Goal: Find specific page/section: Find specific page/section

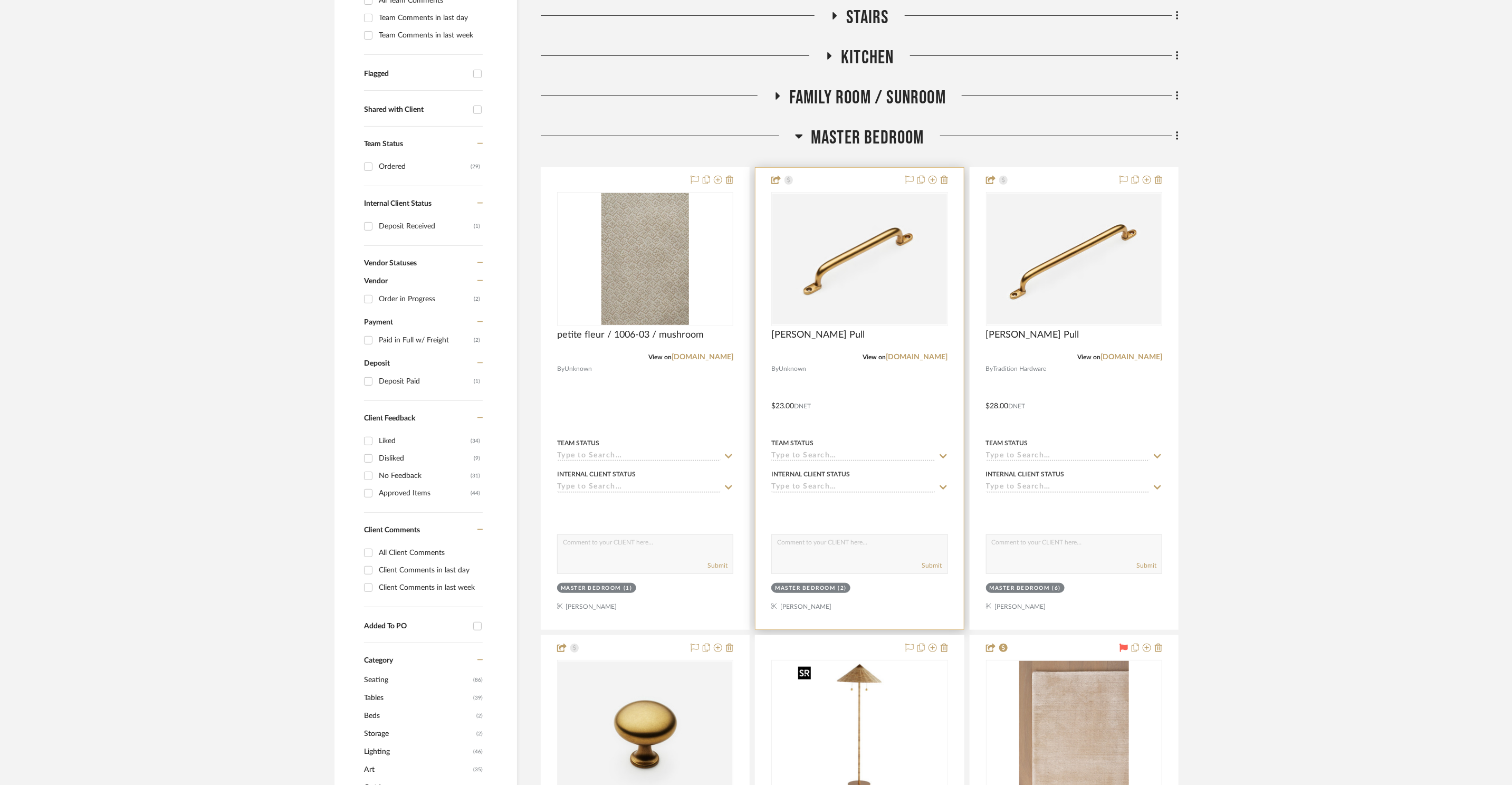
scroll to position [214, 0]
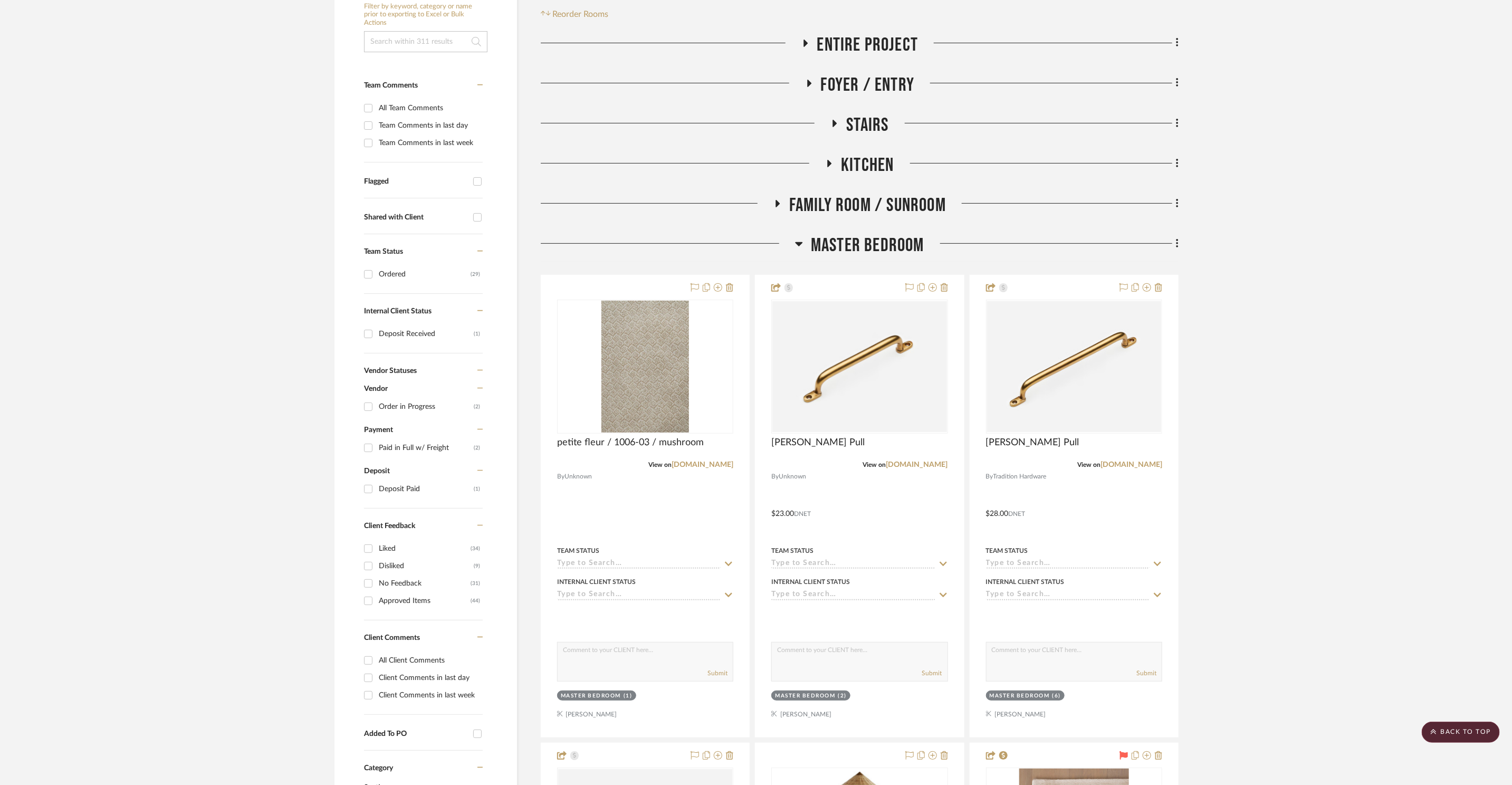
click at [833, 238] on span "Master Bedroom" at bounding box center [868, 245] width 113 height 23
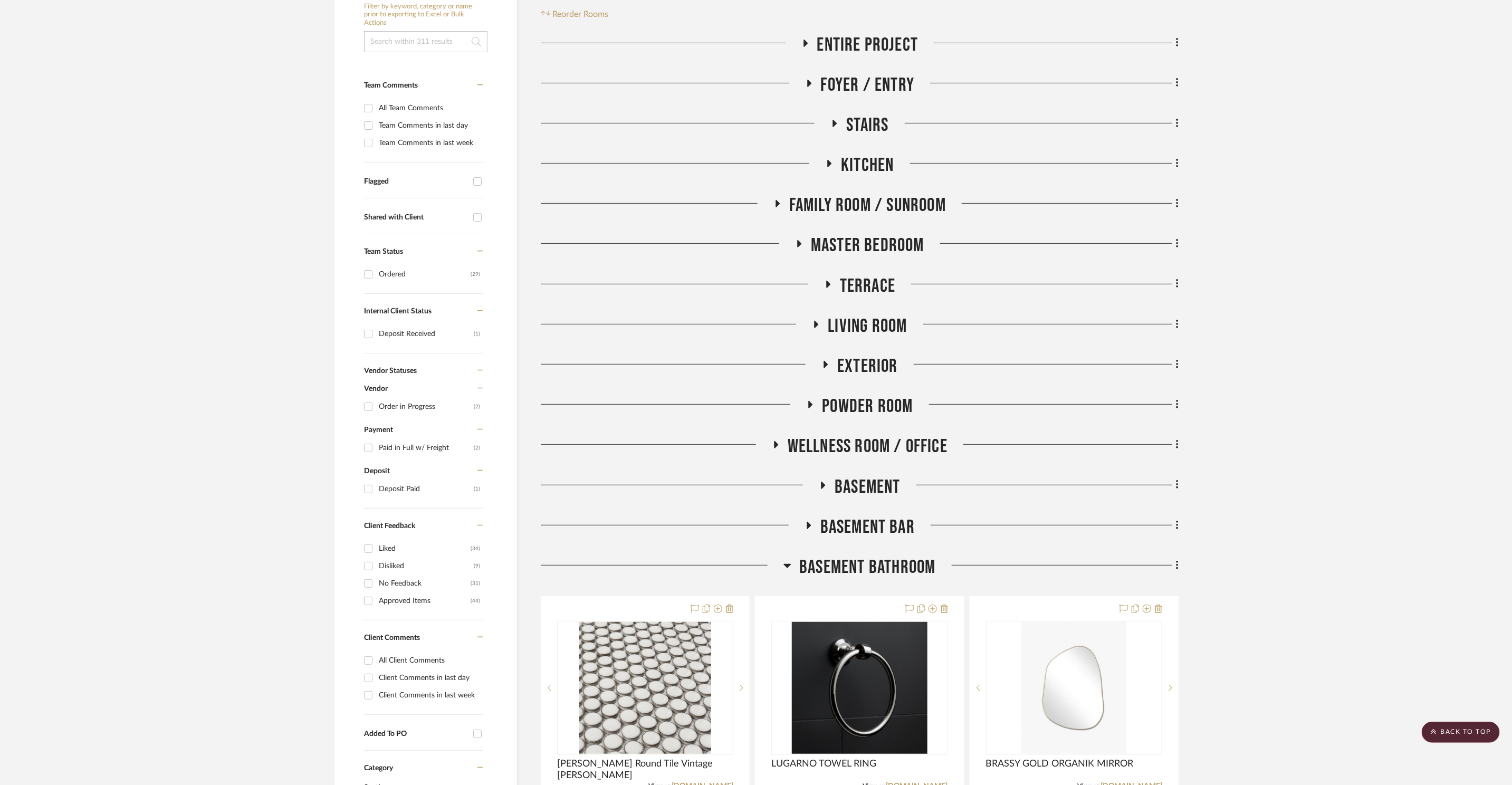
click at [885, 323] on span "Living Room" at bounding box center [867, 326] width 79 height 23
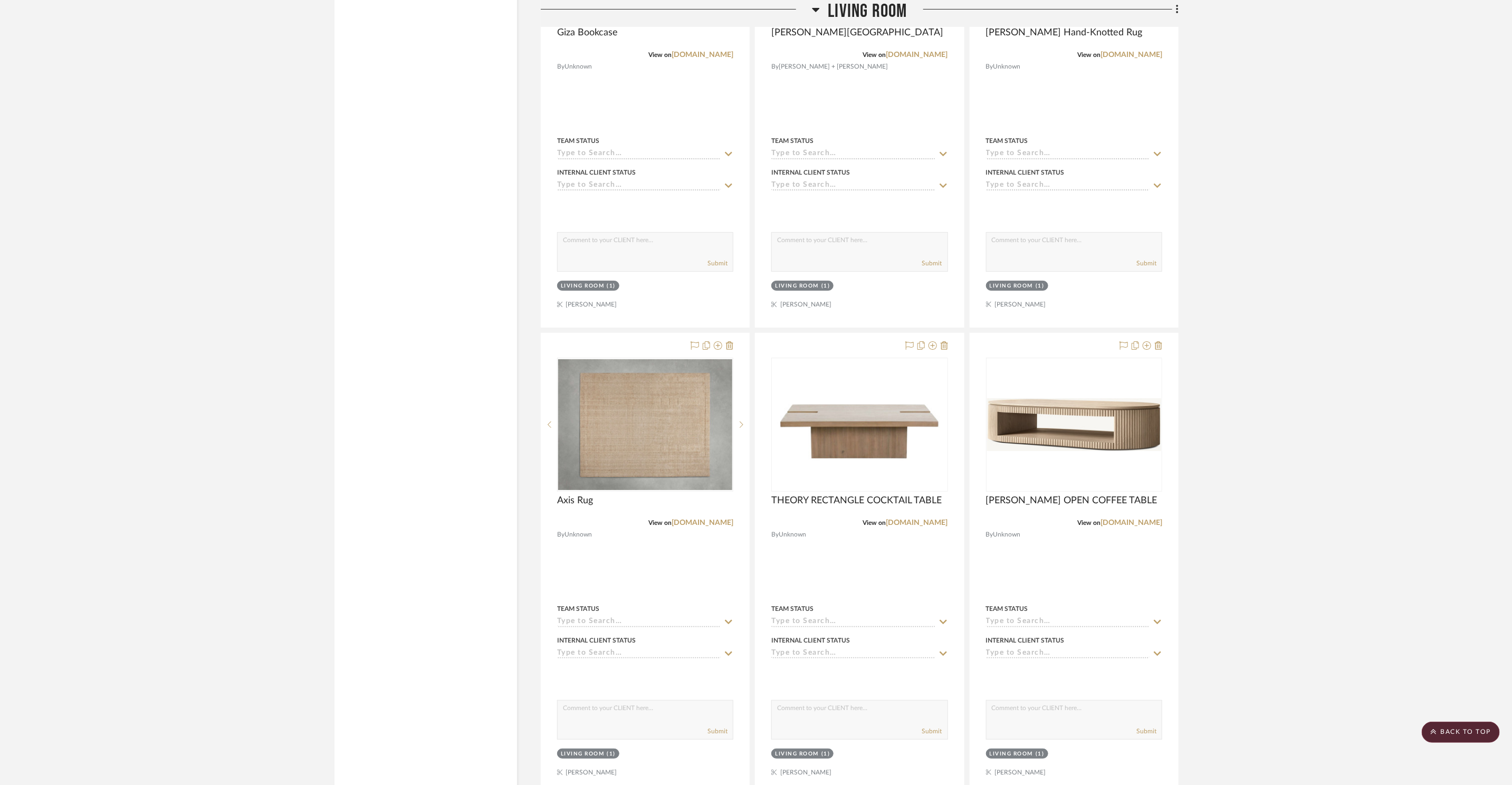
scroll to position [2874, 0]
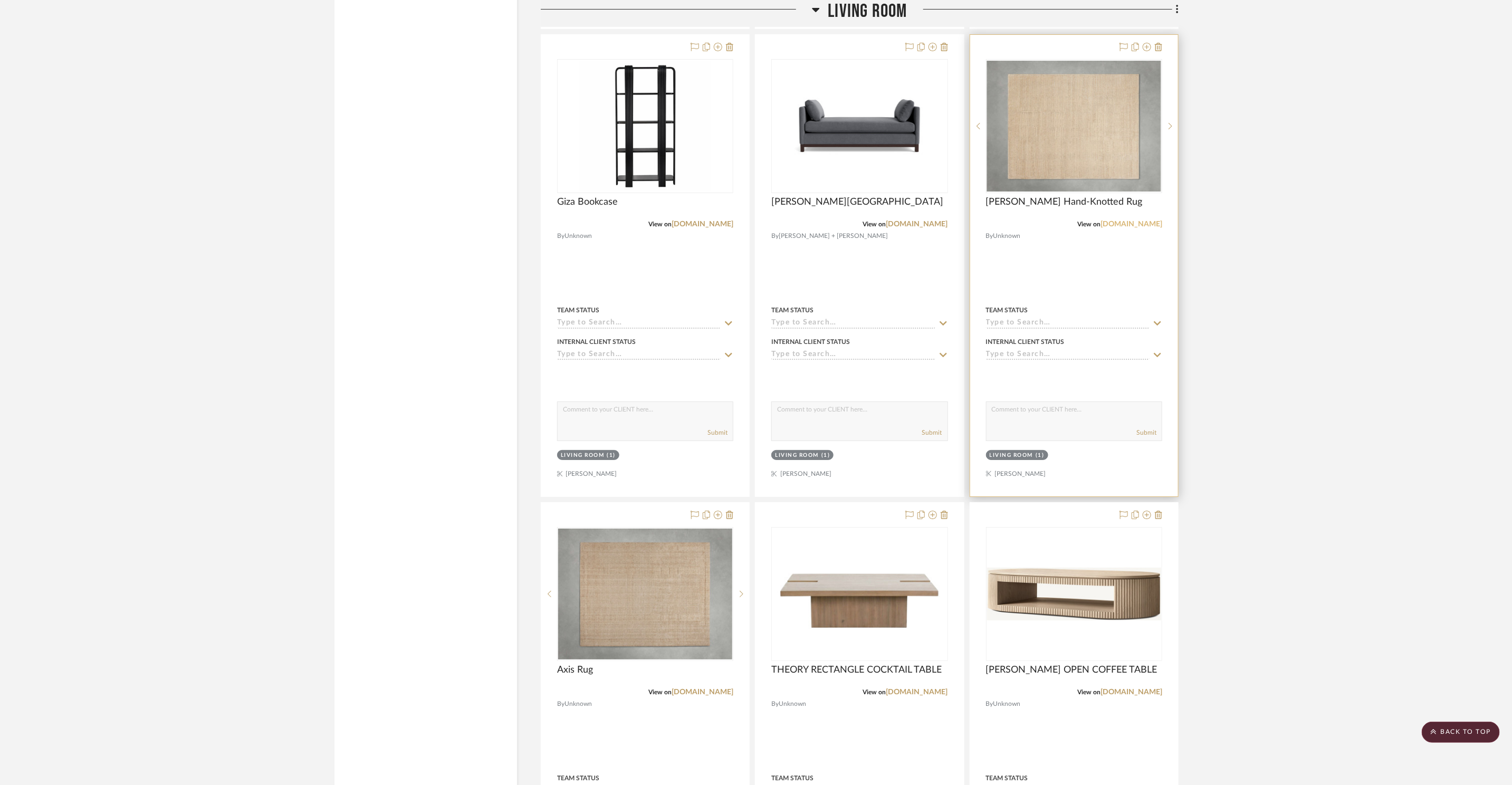
click at [1149, 223] on link "[DOMAIN_NAME]" at bounding box center [1131, 224] width 62 height 7
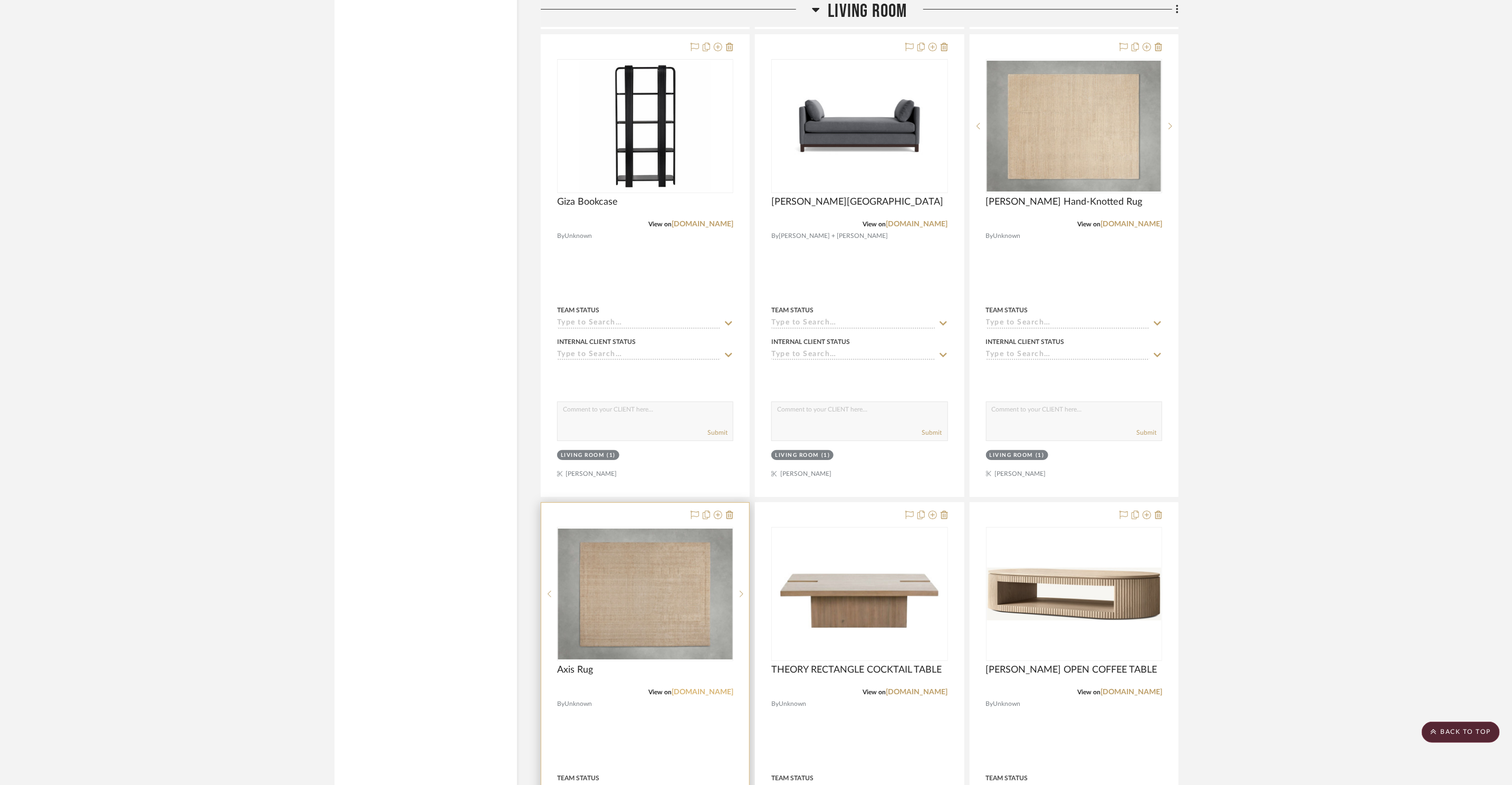
click at [713, 695] on link "[DOMAIN_NAME]" at bounding box center [702, 692] width 62 height 7
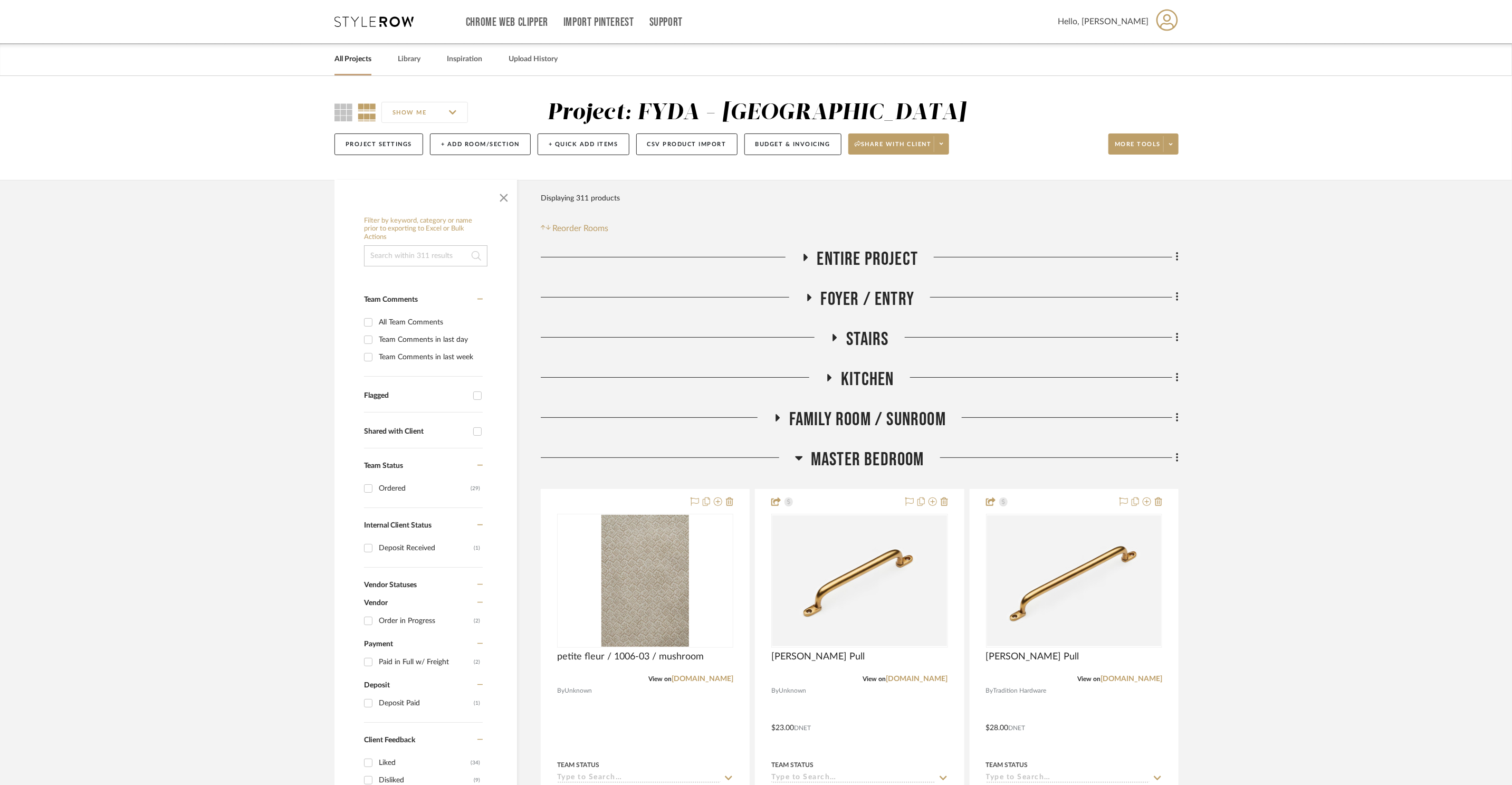
click at [392, 20] on icon at bounding box center [374, 21] width 79 height 11
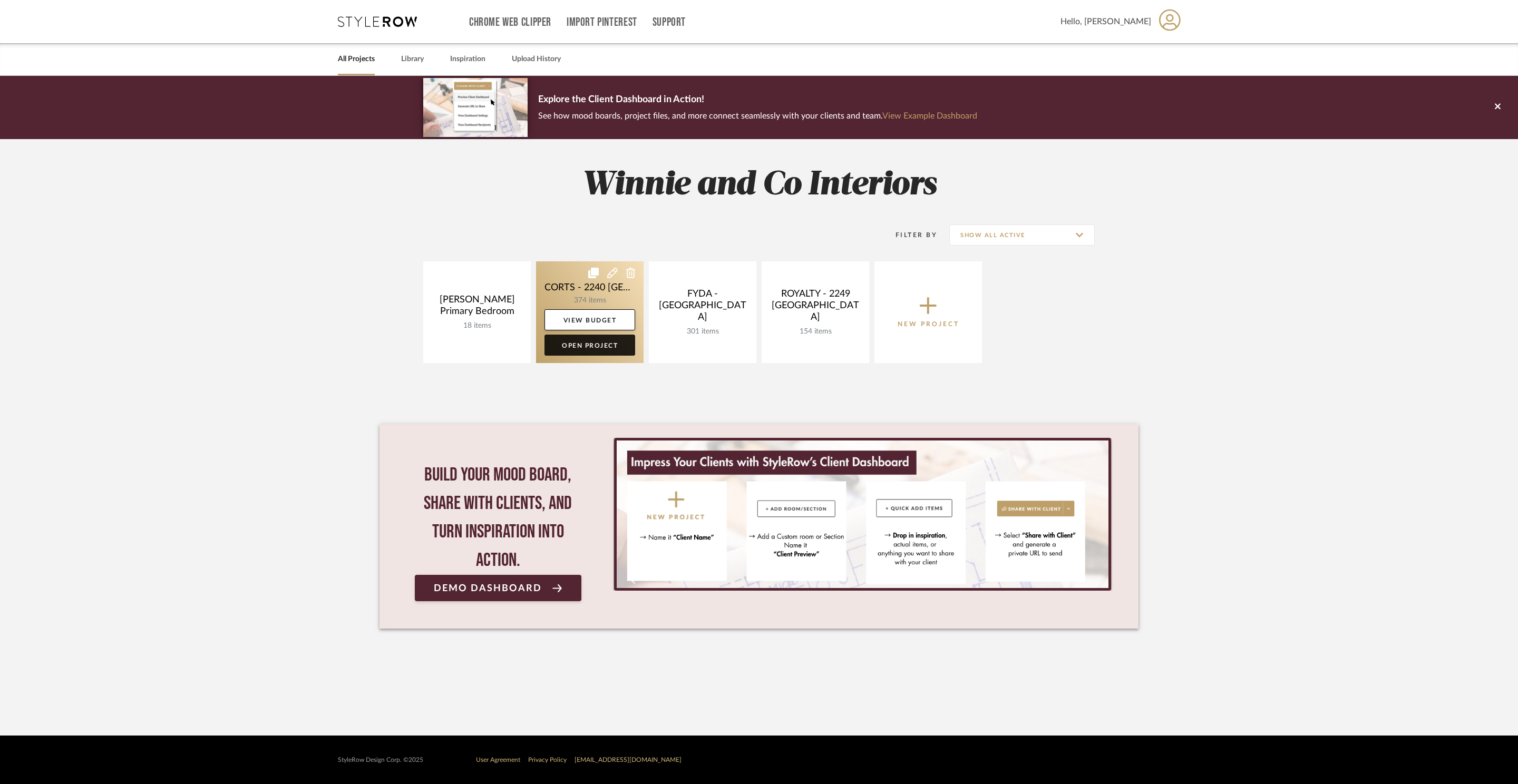
click at [610, 347] on link "Open Project" at bounding box center [589, 344] width 91 height 21
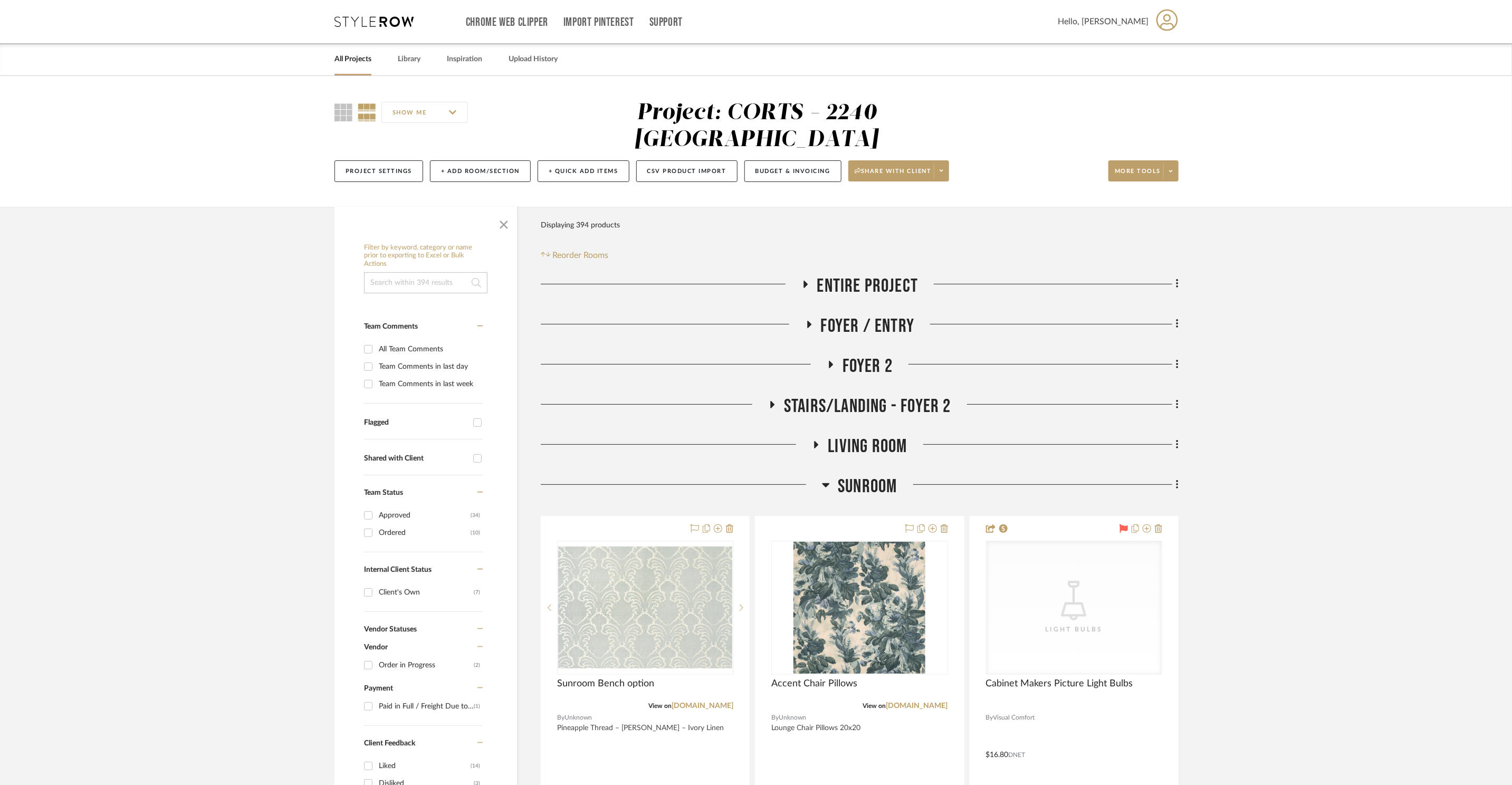
click at [438, 272] on input at bounding box center [426, 282] width 123 height 21
type input "fan"
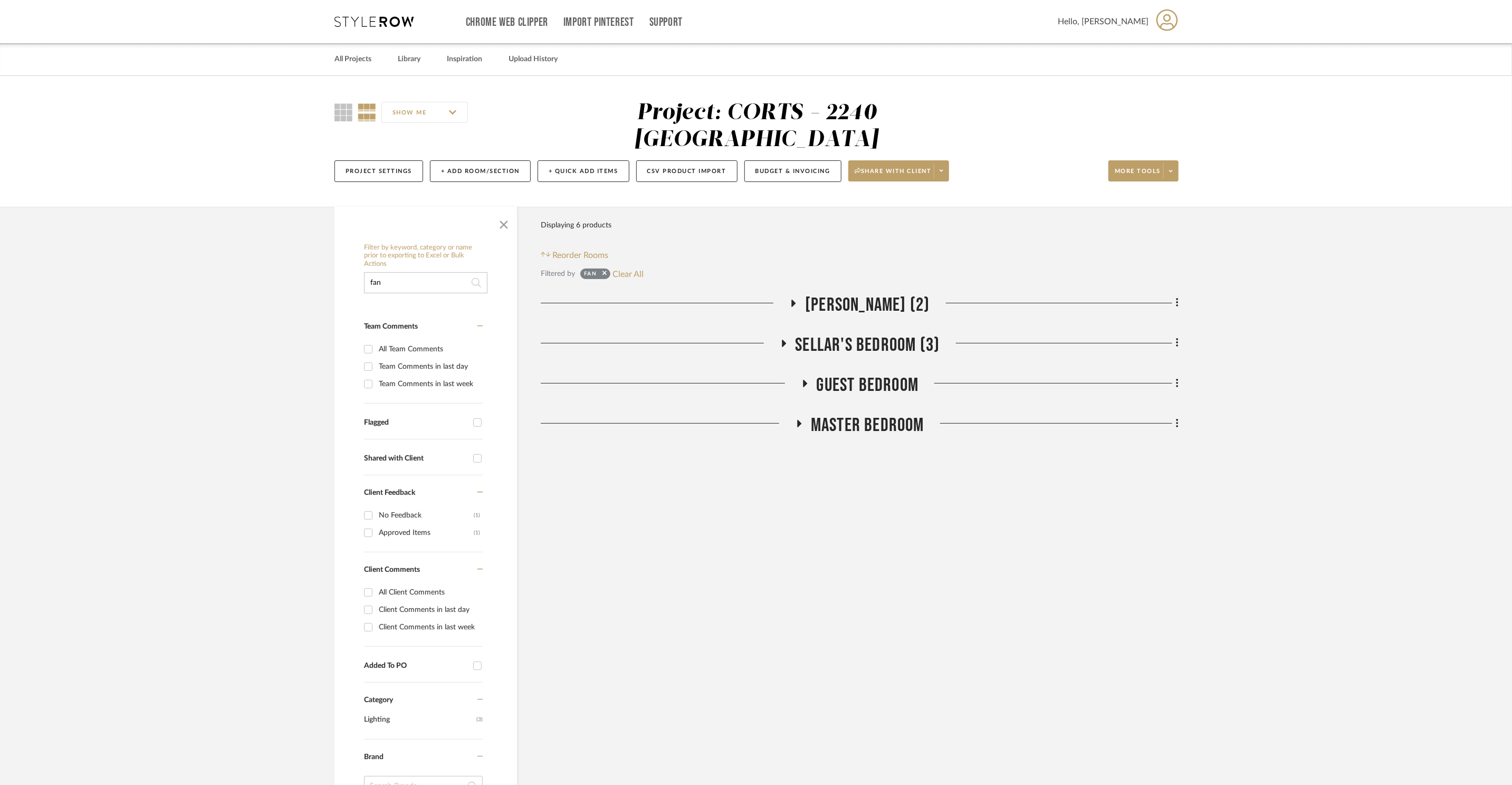
click at [897, 294] on span "Charlie Bedroom (2)" at bounding box center [868, 306] width 125 height 23
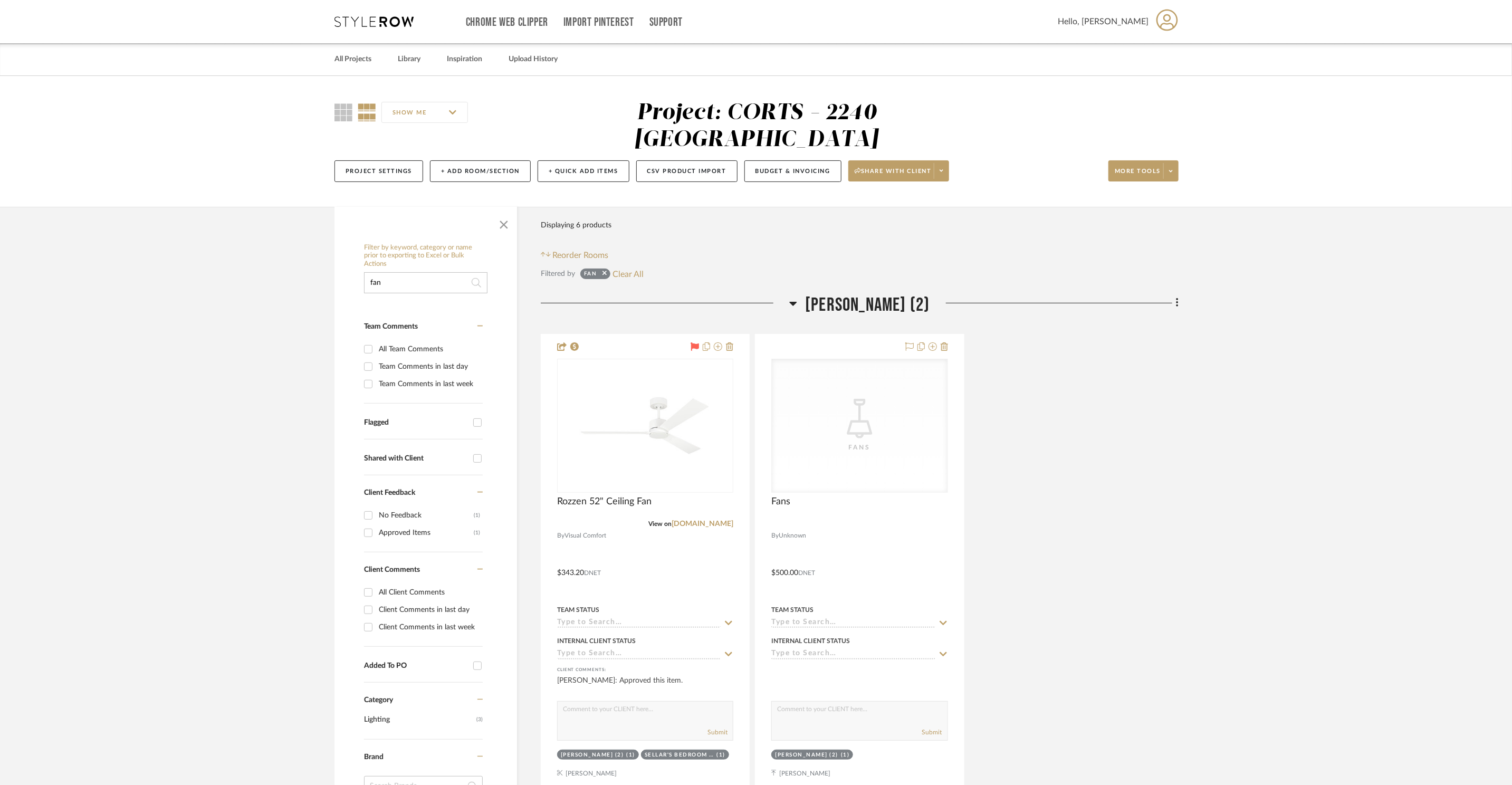
click at [898, 294] on span "Charlie Bedroom (2)" at bounding box center [868, 306] width 125 height 23
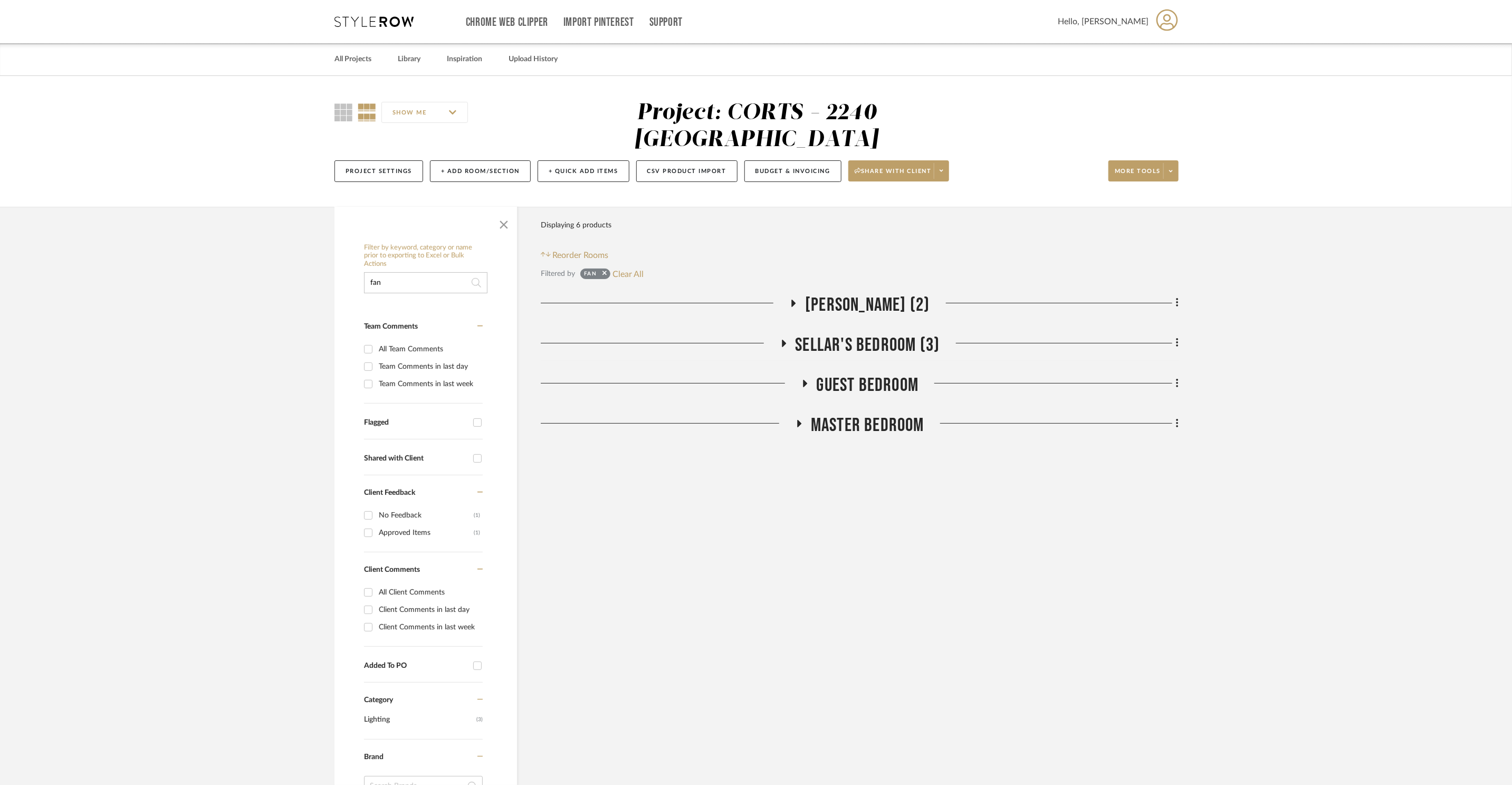
click at [900, 334] on span "Sellar's Bedroom (3)" at bounding box center [868, 346] width 145 height 23
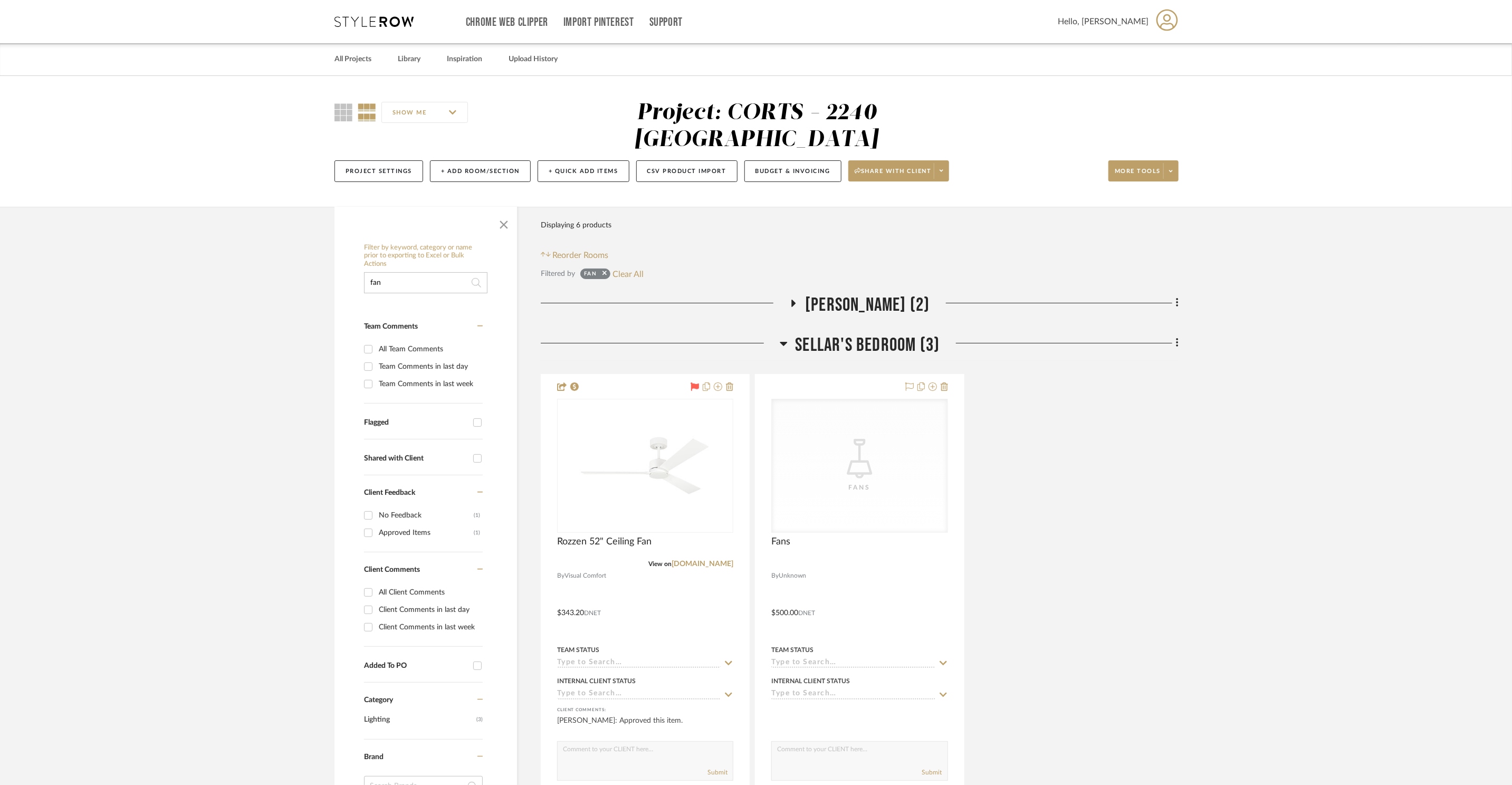
click at [900, 334] on span "Sellar's Bedroom (3)" at bounding box center [868, 346] width 145 height 23
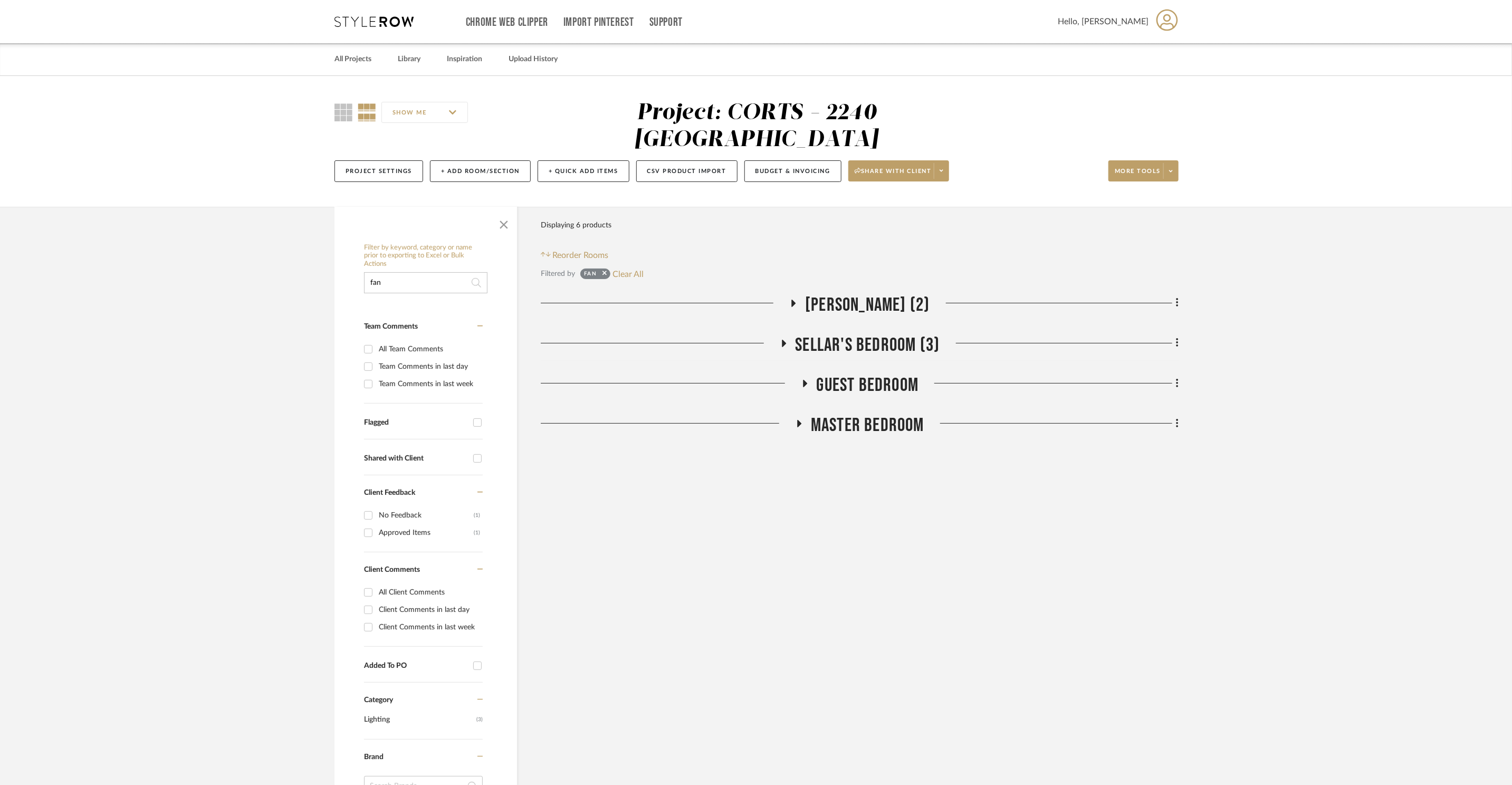
click at [891, 374] on span "Guest Bedroom" at bounding box center [868, 386] width 102 height 23
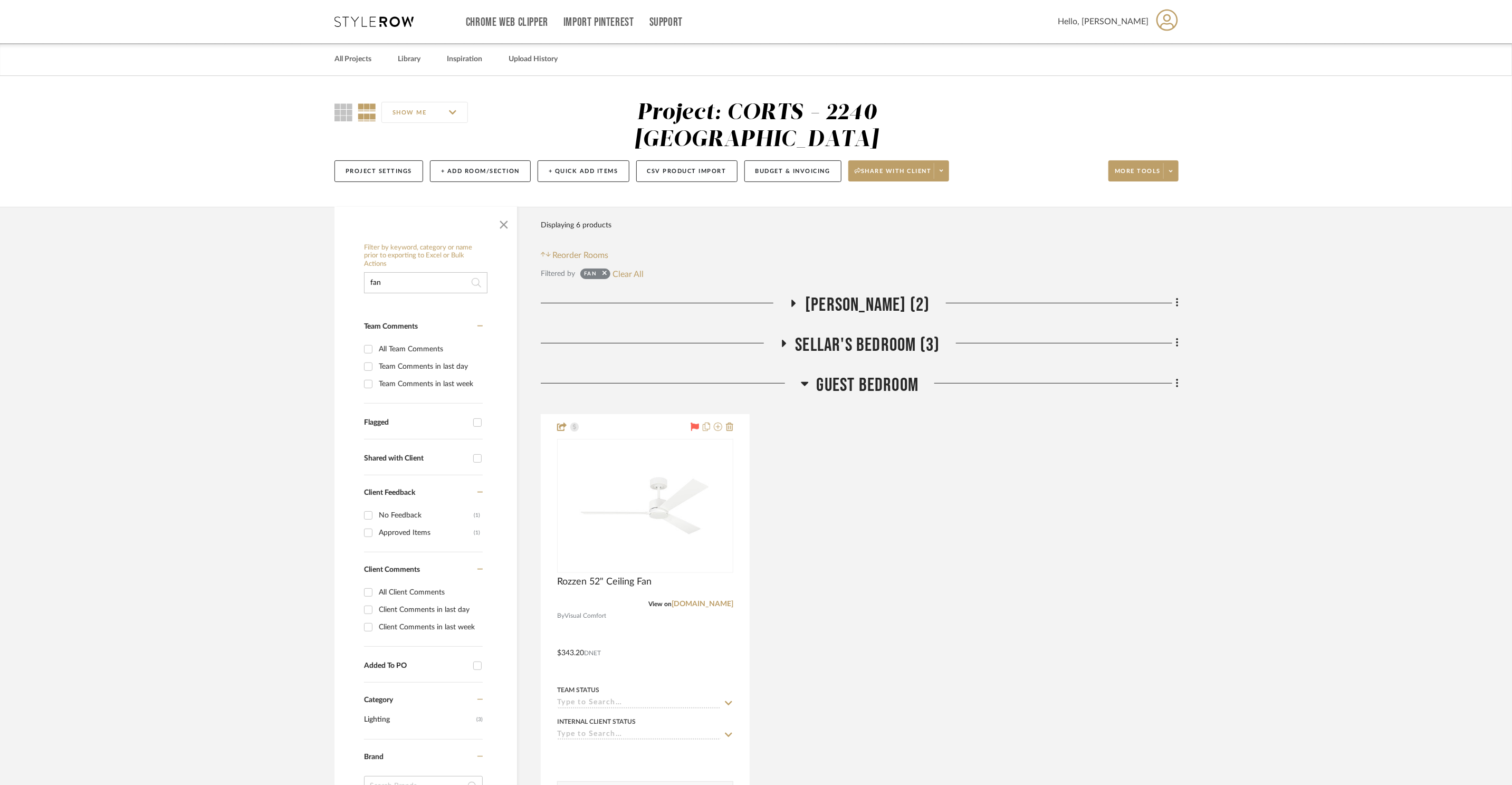
click at [894, 374] on span "Guest Bedroom" at bounding box center [868, 386] width 102 height 23
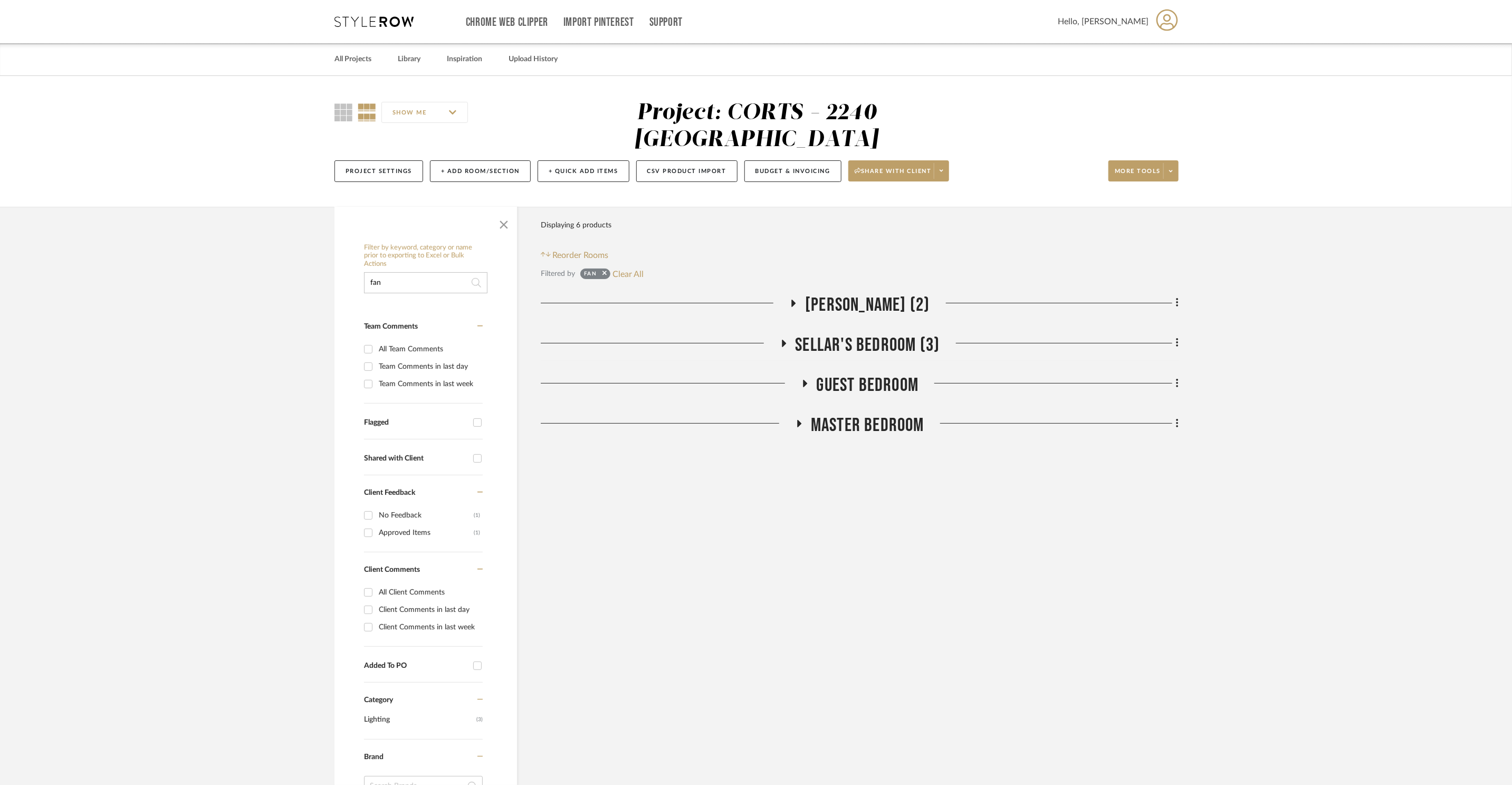
click at [896, 414] on span "Master Bedroom" at bounding box center [868, 426] width 113 height 23
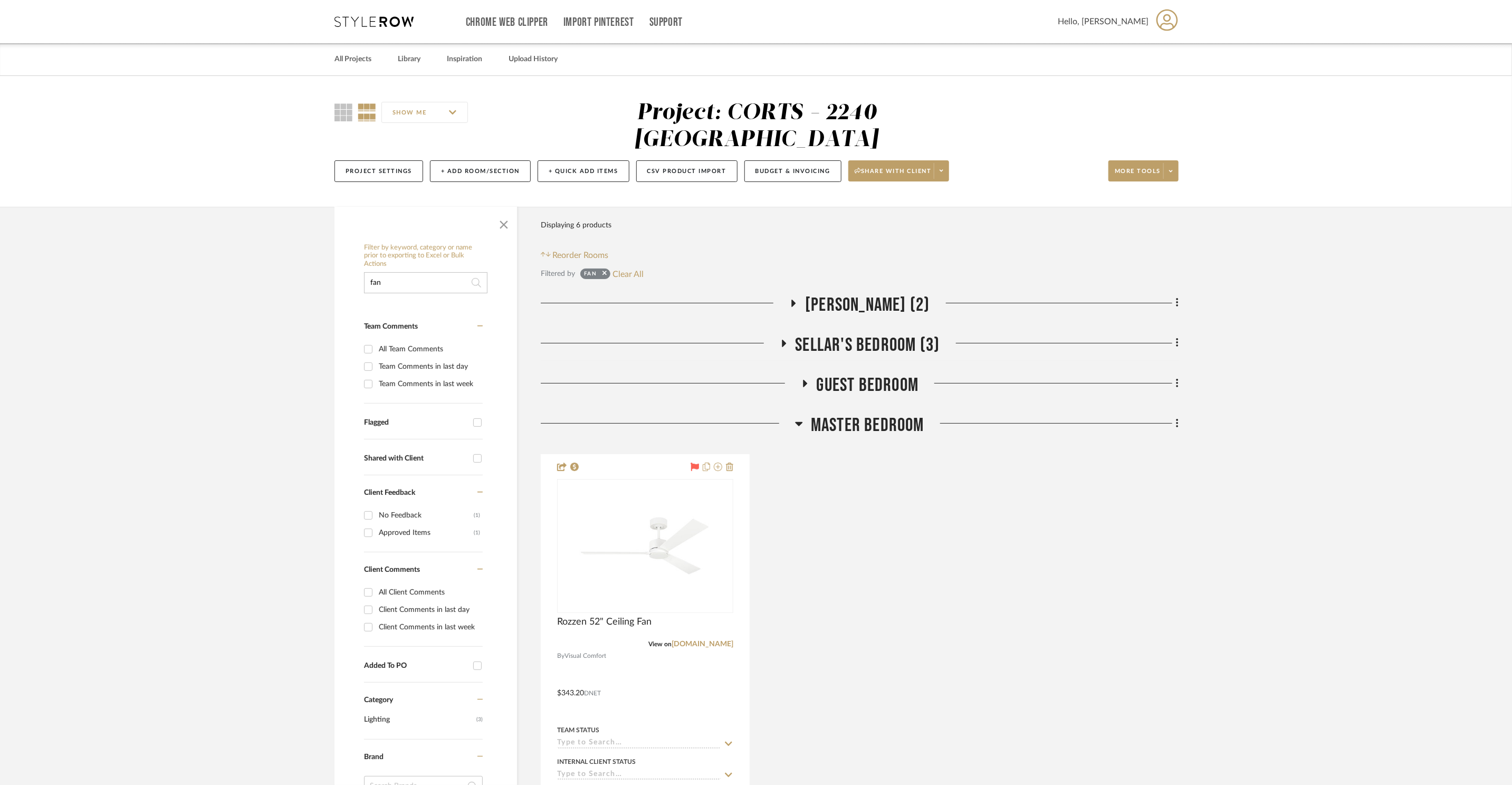
click at [896, 414] on span "Master Bedroom" at bounding box center [868, 426] width 113 height 23
